Goal: Find specific page/section: Find specific page/section

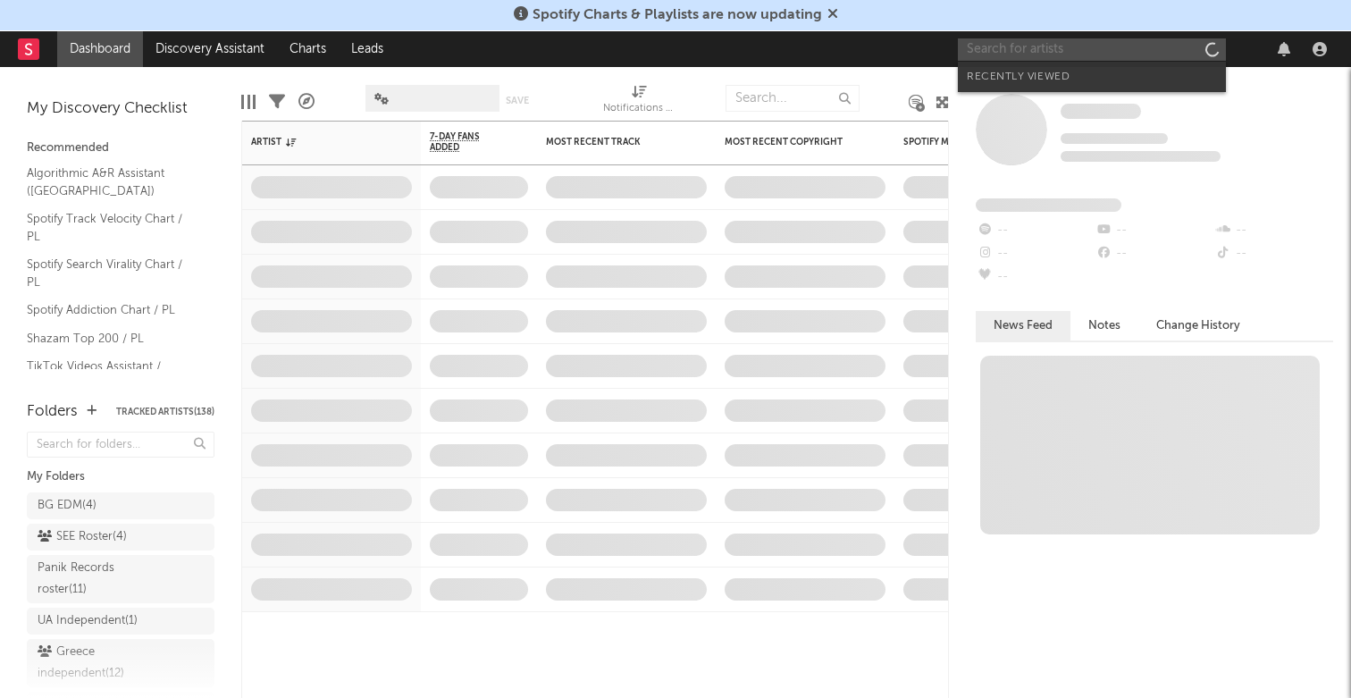
click at [1148, 46] on input "text" at bounding box center [1092, 49] width 268 height 22
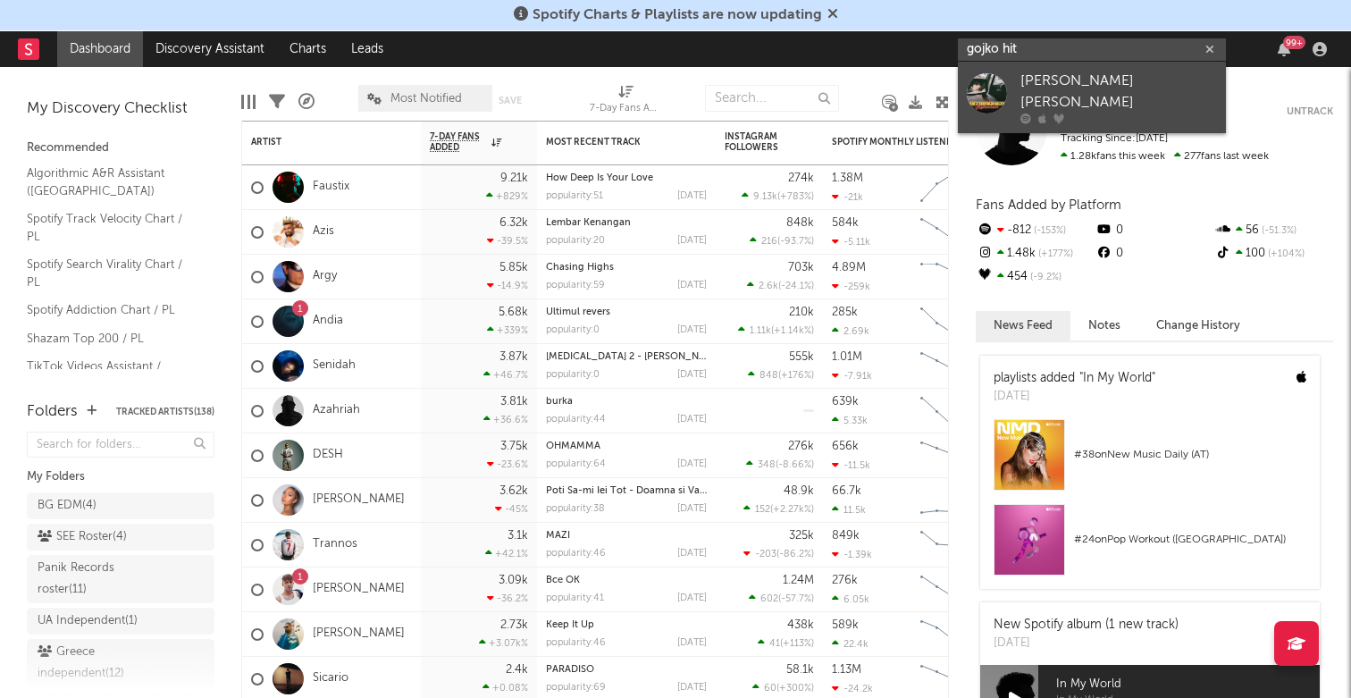
type input "gojko hit"
click at [1082, 86] on div "[PERSON_NAME] [PERSON_NAME]" at bounding box center [1118, 92] width 197 height 43
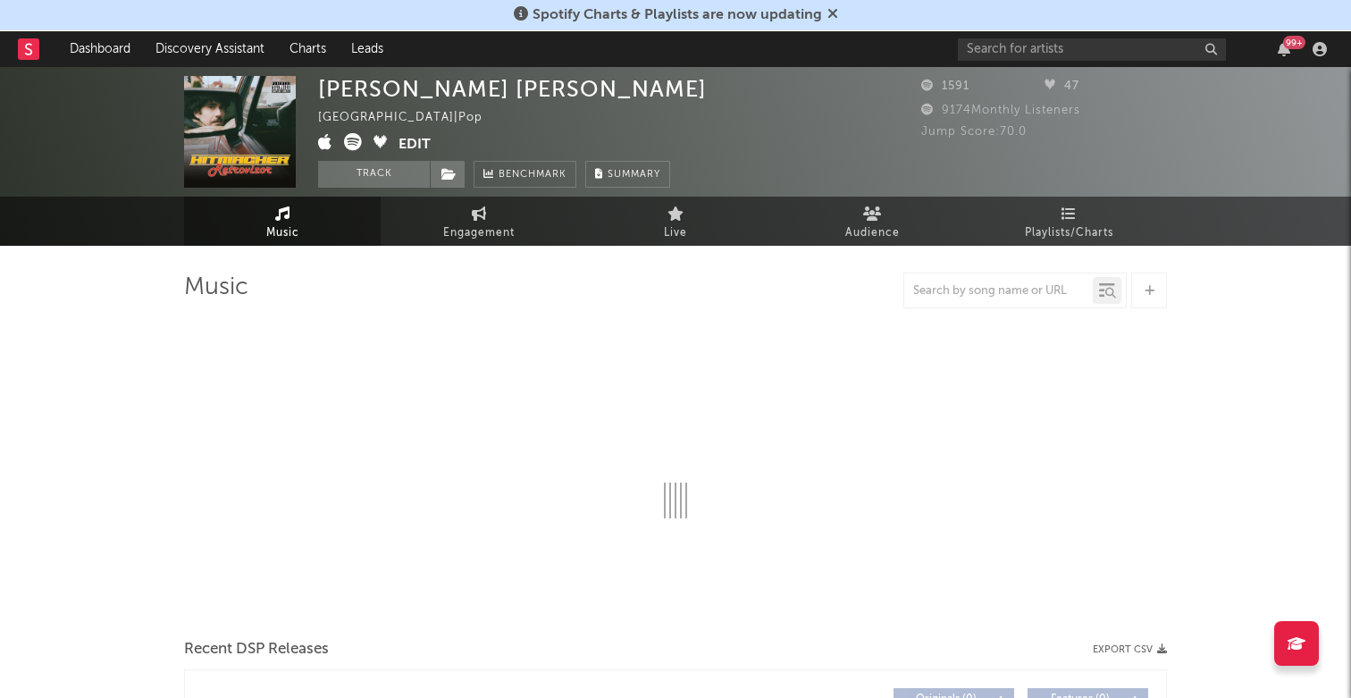
select select "6m"
